Goal: Task Accomplishment & Management: Complete application form

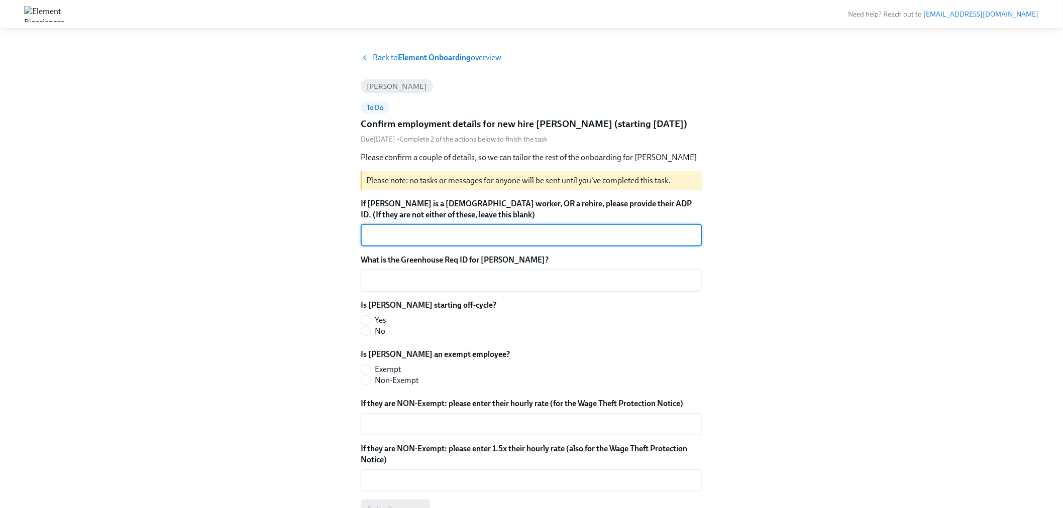
click at [462, 293] on div "If [PERSON_NAME] is a [DEMOGRAPHIC_DATA] worker, OR a rehire, please provide th…" at bounding box center [532, 359] width 342 height 322
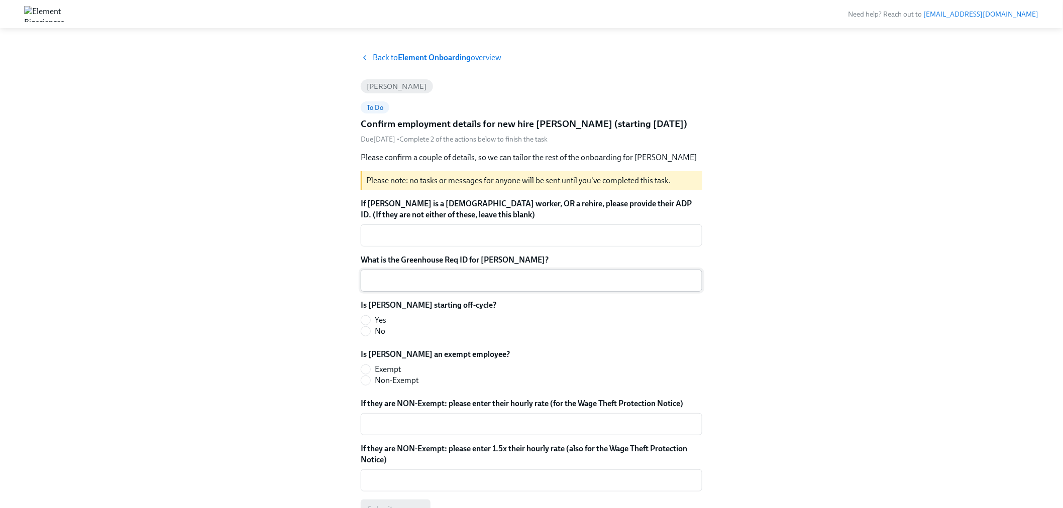
click at [395, 287] on div "x ​" at bounding box center [532, 281] width 342 height 22
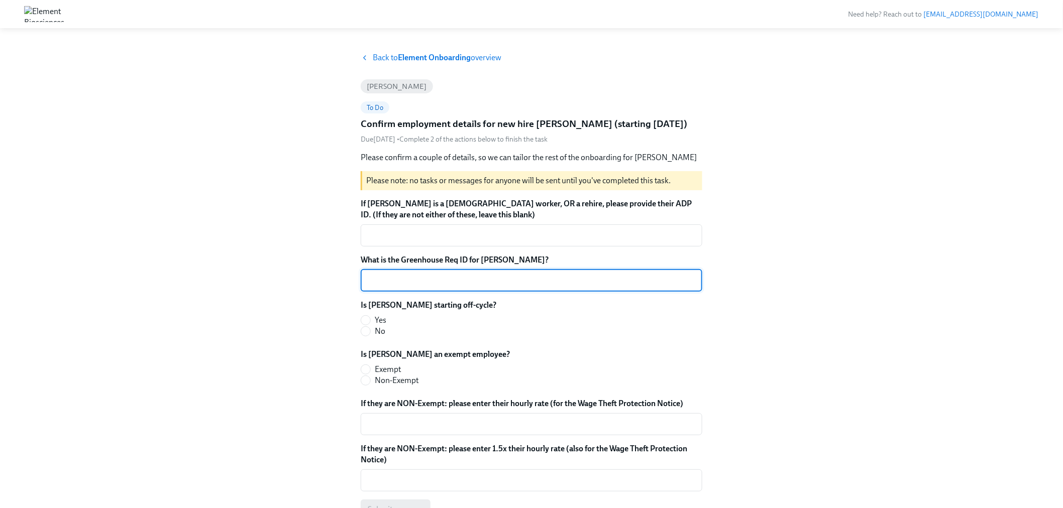
paste textarea "1-BO-REPLACE-2025"
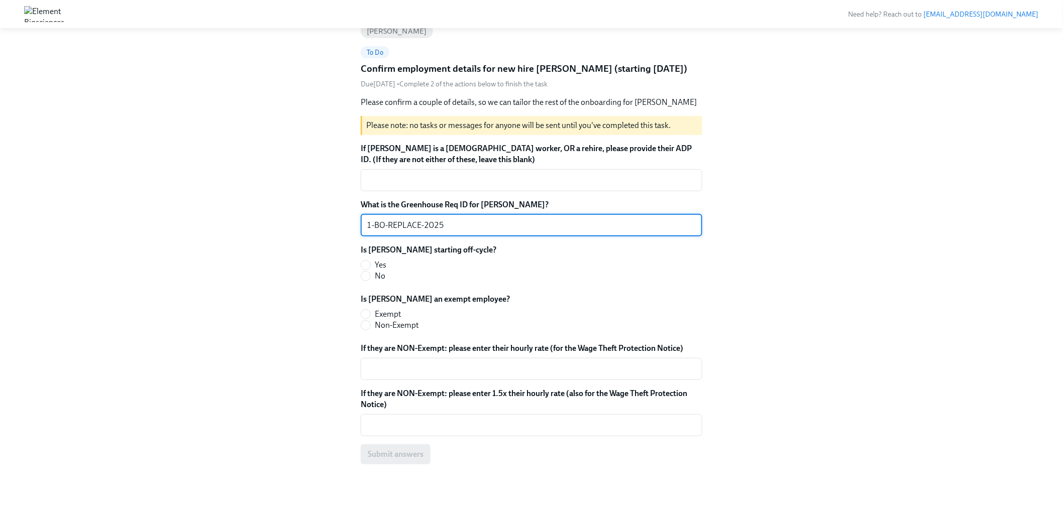
scroll to position [59, 0]
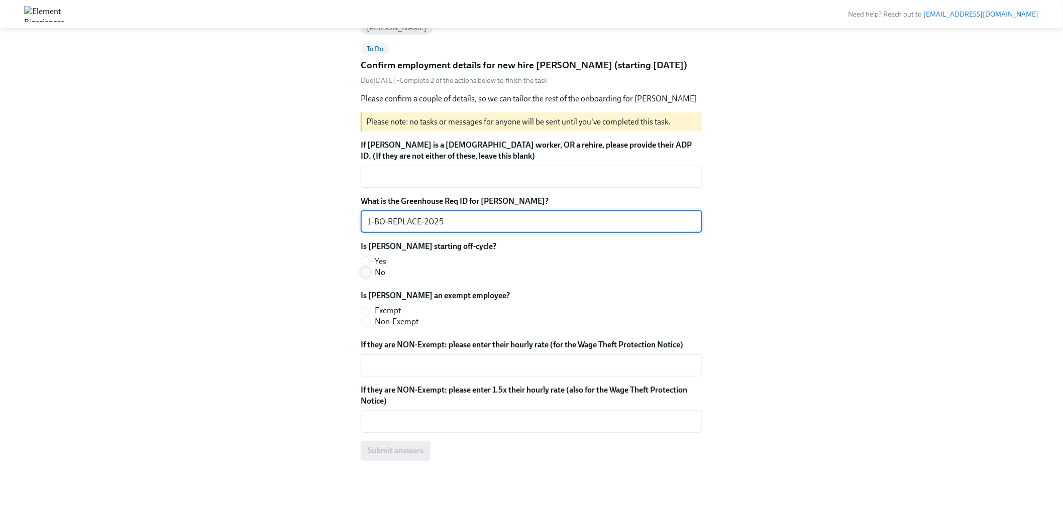
type textarea "1-BO-REPLACE-2025"
click at [370, 272] on input "No" at bounding box center [365, 272] width 9 height 9
radio input "true"
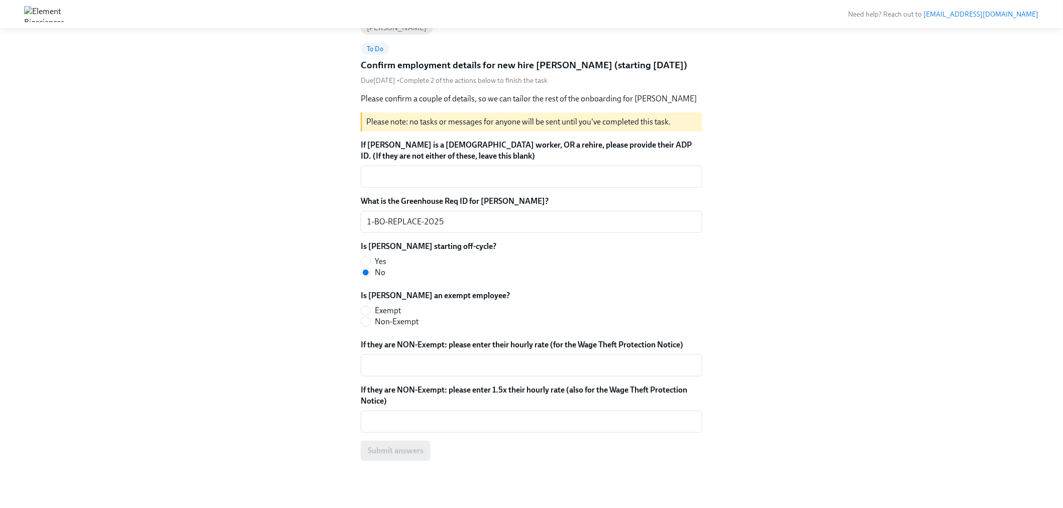
click at [419, 324] on label "Non-Exempt" at bounding box center [431, 322] width 141 height 11
click at [370, 324] on input "Non-Exempt" at bounding box center [365, 322] width 9 height 9
radio input "true"
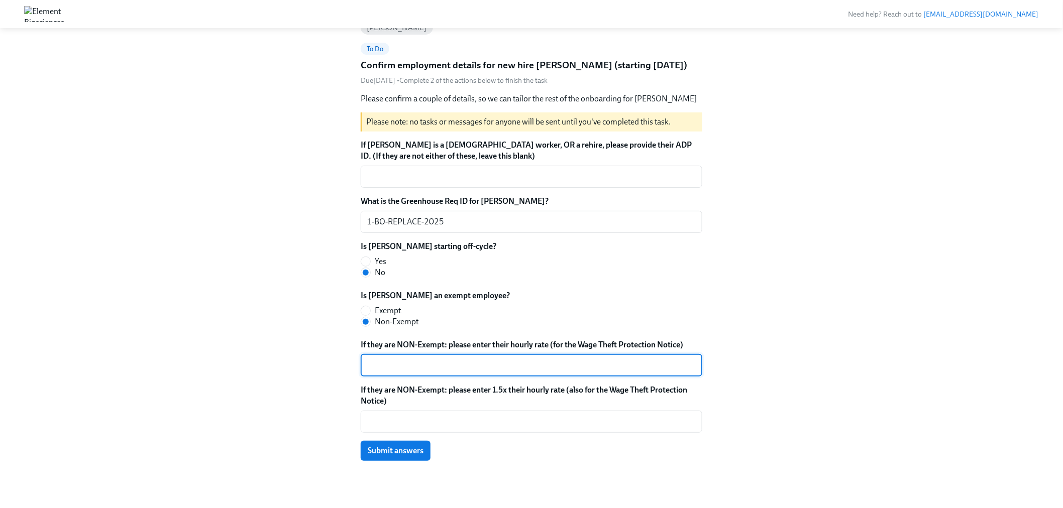
click at [420, 360] on textarea "If they are NON-Exempt: please enter their hourly rate (for the Wage Theft Prot…" at bounding box center [532, 366] width 330 height 12
type textarea "43.27"
click at [454, 421] on textarea "If they are NON-Exempt: please enter 1.5x their hourly rate (also for the Wage …" at bounding box center [532, 422] width 330 height 12
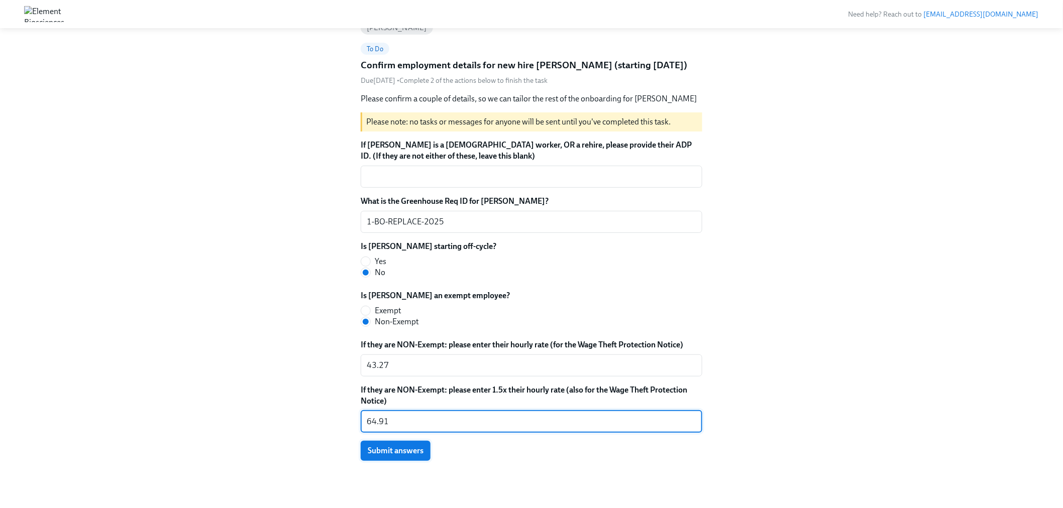
type textarea "64.91"
click at [407, 448] on span "Submit answers" at bounding box center [396, 451] width 56 height 10
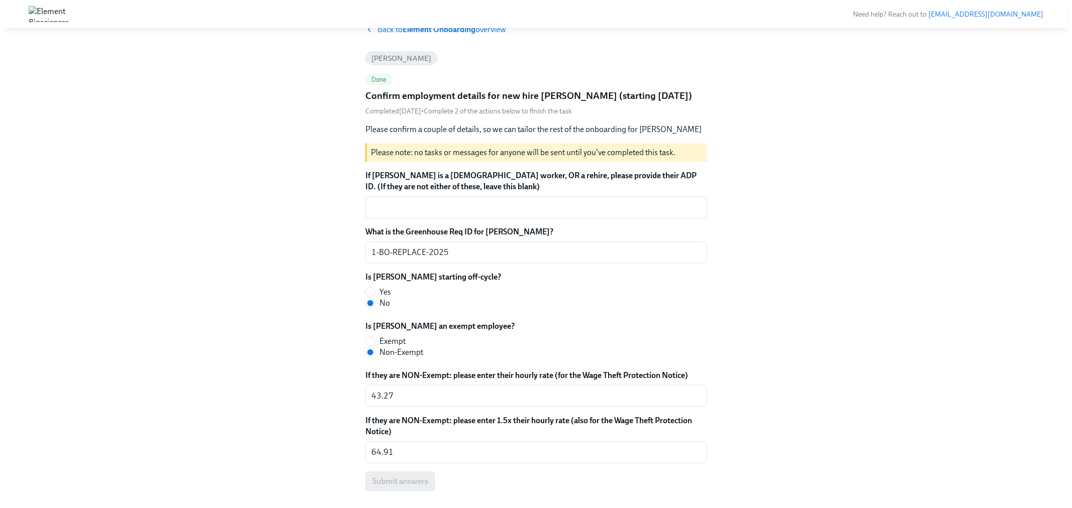
scroll to position [0, 0]
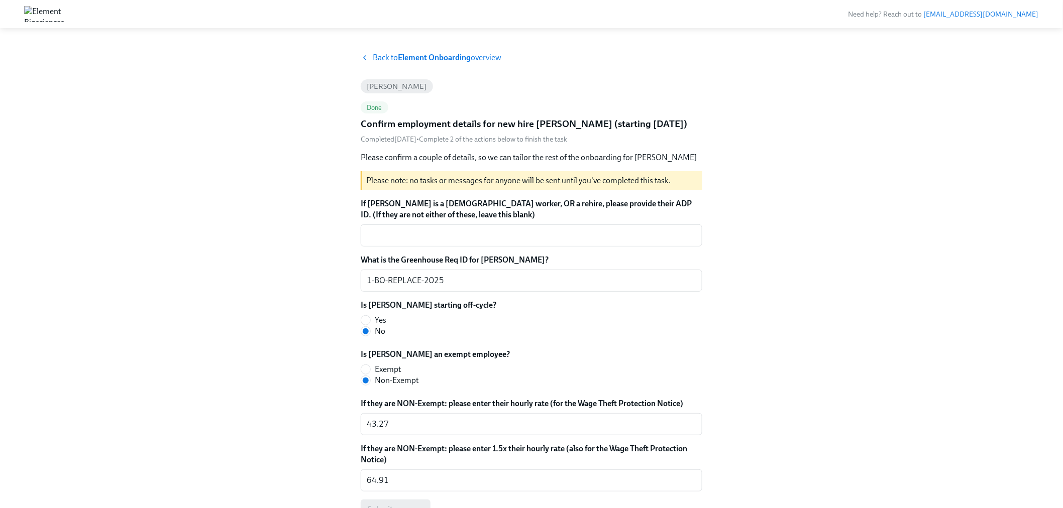
click at [461, 55] on strong "Element Onboarding" at bounding box center [434, 58] width 73 height 10
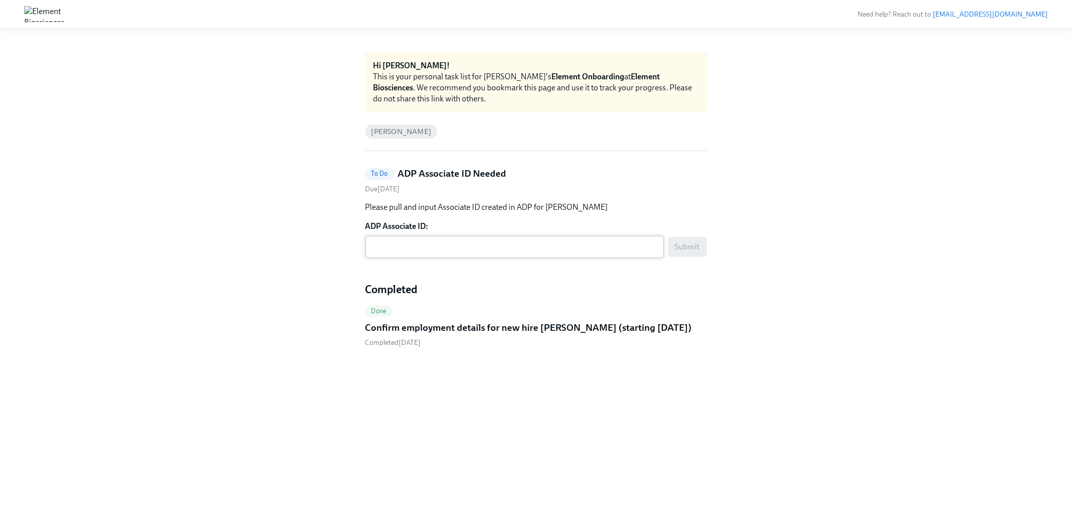
click at [393, 234] on form "ADP Associate ID: x ​ Submit" at bounding box center [536, 239] width 342 height 37
click at [393, 238] on div "x ​" at bounding box center [514, 247] width 298 height 22
paste textarea "367LCZ78H"
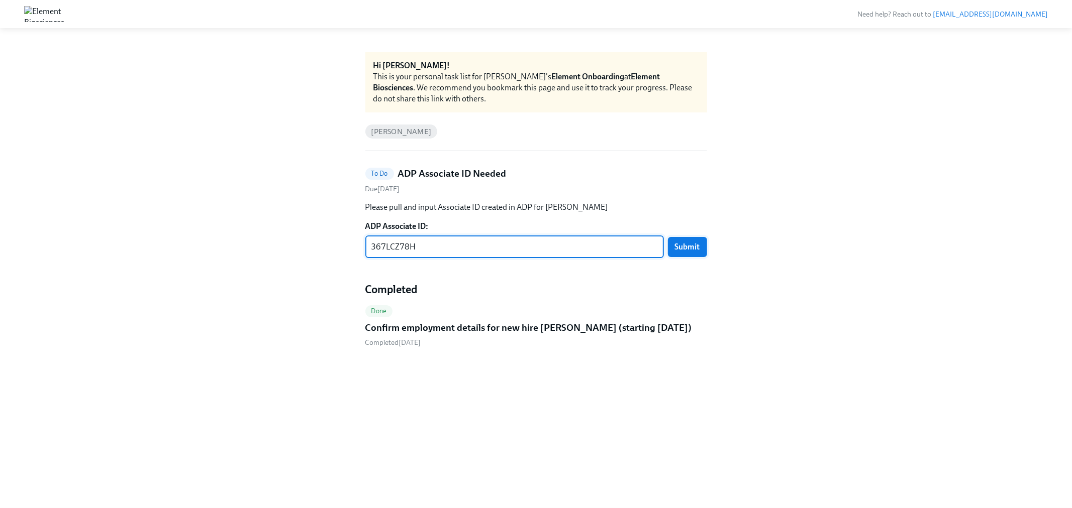
type textarea "367LCZ78H"
click at [696, 250] on span "Submit" at bounding box center [687, 247] width 25 height 10
